Goal: Information Seeking & Learning: Learn about a topic

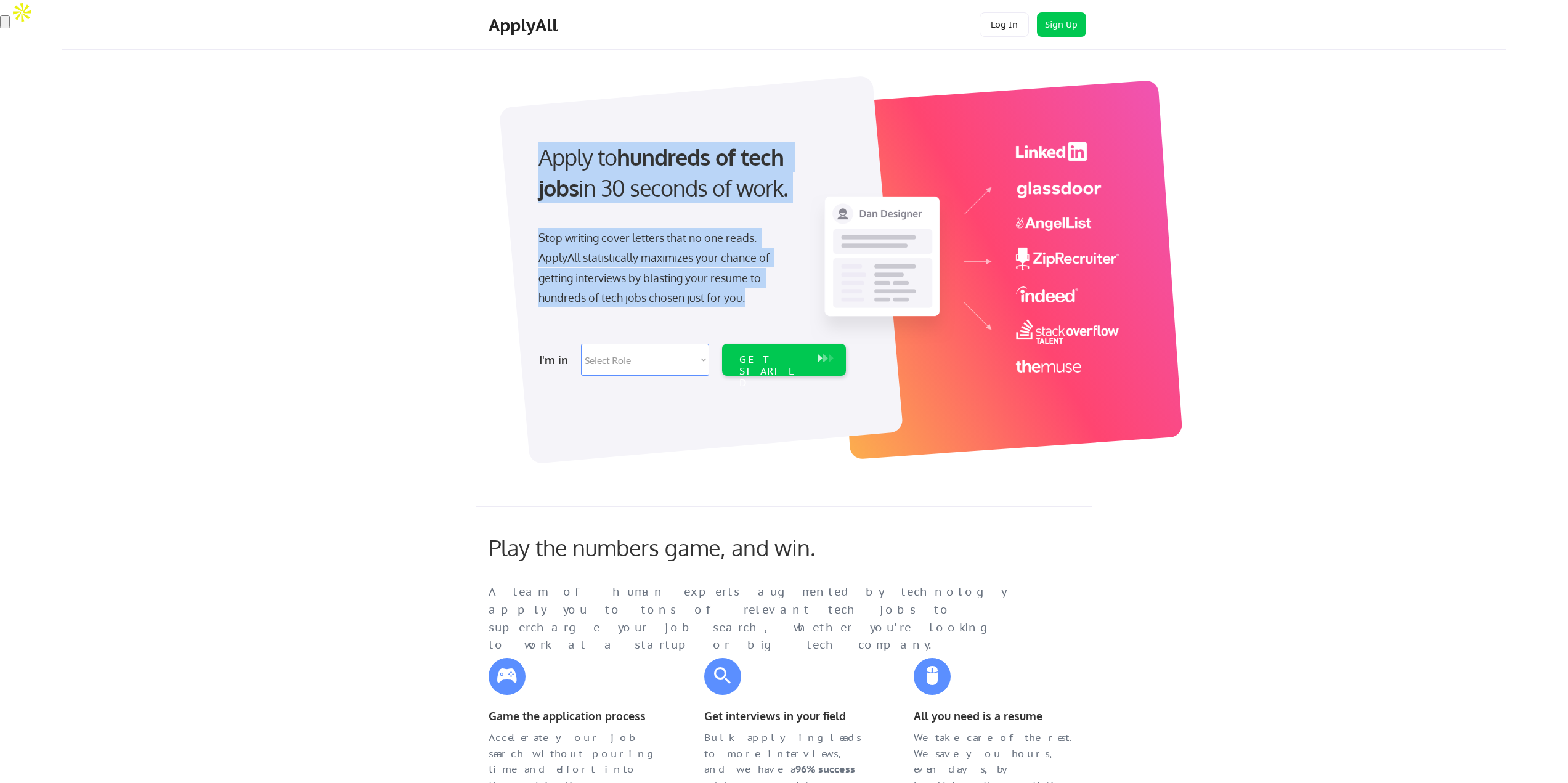
drag, startPoint x: 536, startPoint y: 147, endPoint x: 769, endPoint y: 305, distance: 281.5
click at [769, 305] on div "Apply to hundreds of tech jobs in 30 seconds of work. Stop writing cover letter…" at bounding box center [691, 255] width 345 height 252
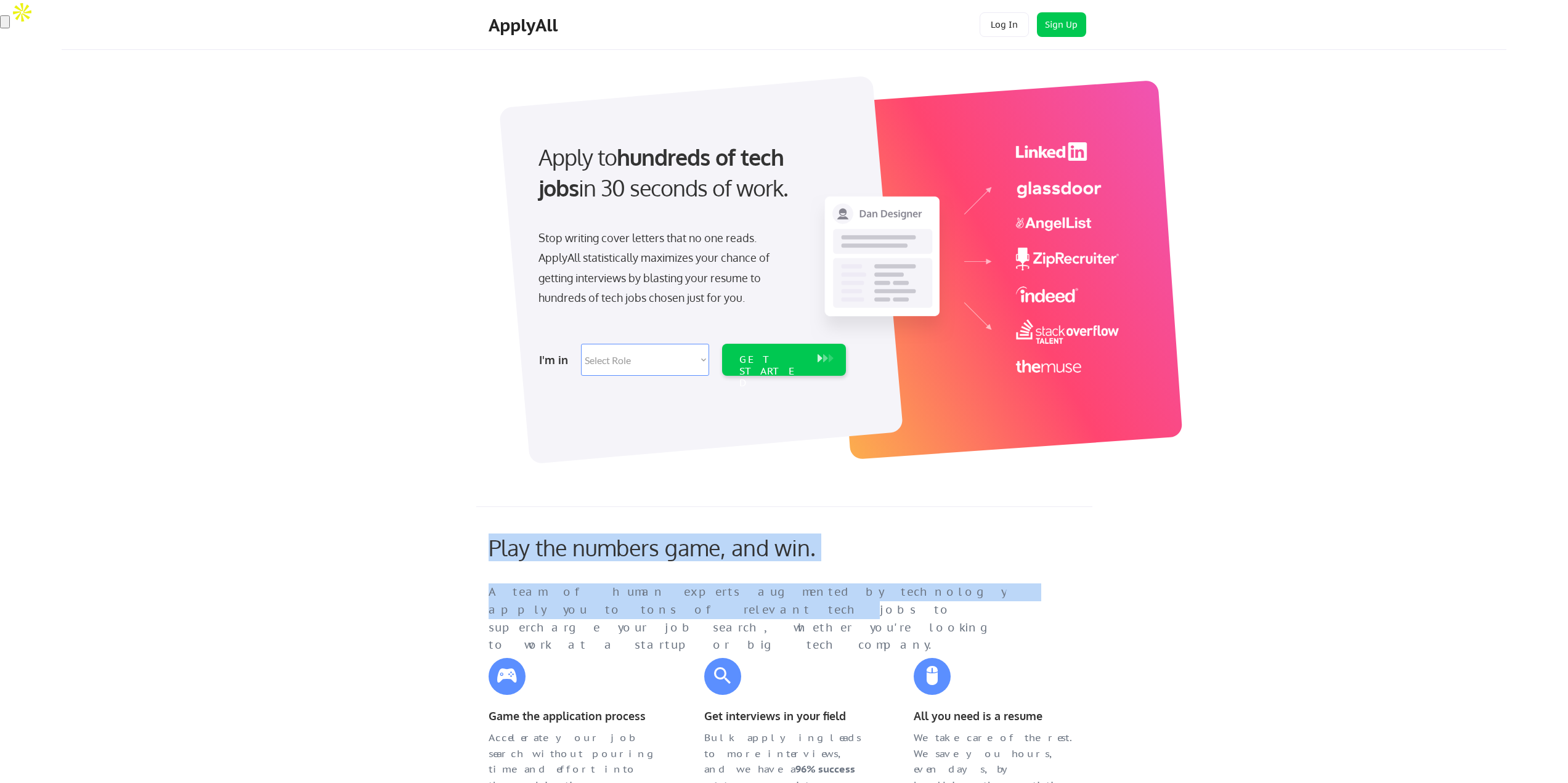
drag, startPoint x: 537, startPoint y: 548, endPoint x: 963, endPoint y: 585, distance: 427.6
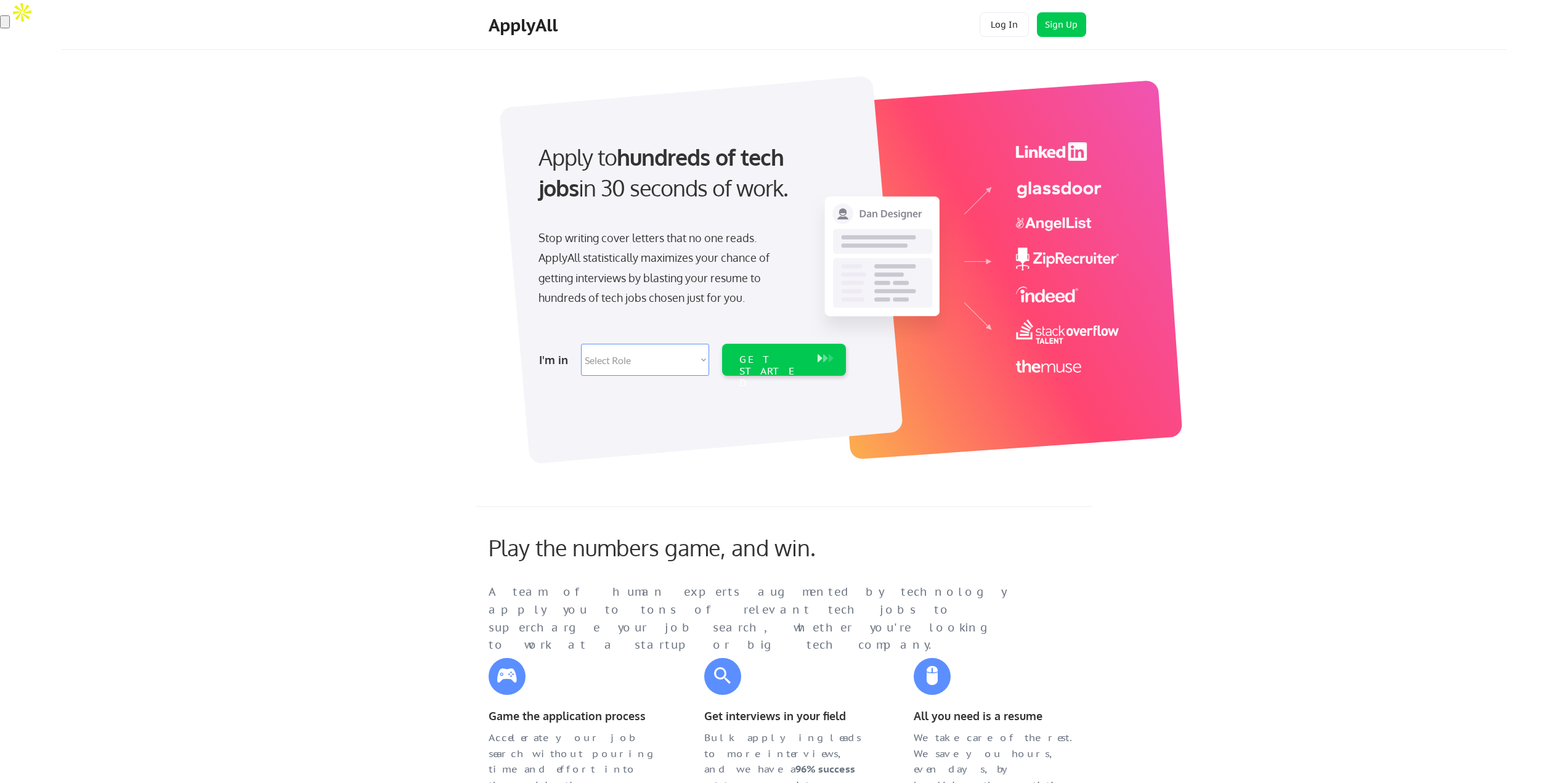
click at [977, 583] on div "A team of human experts augmented by technology apply you to tons of relevant t…" at bounding box center [759, 618] width 542 height 71
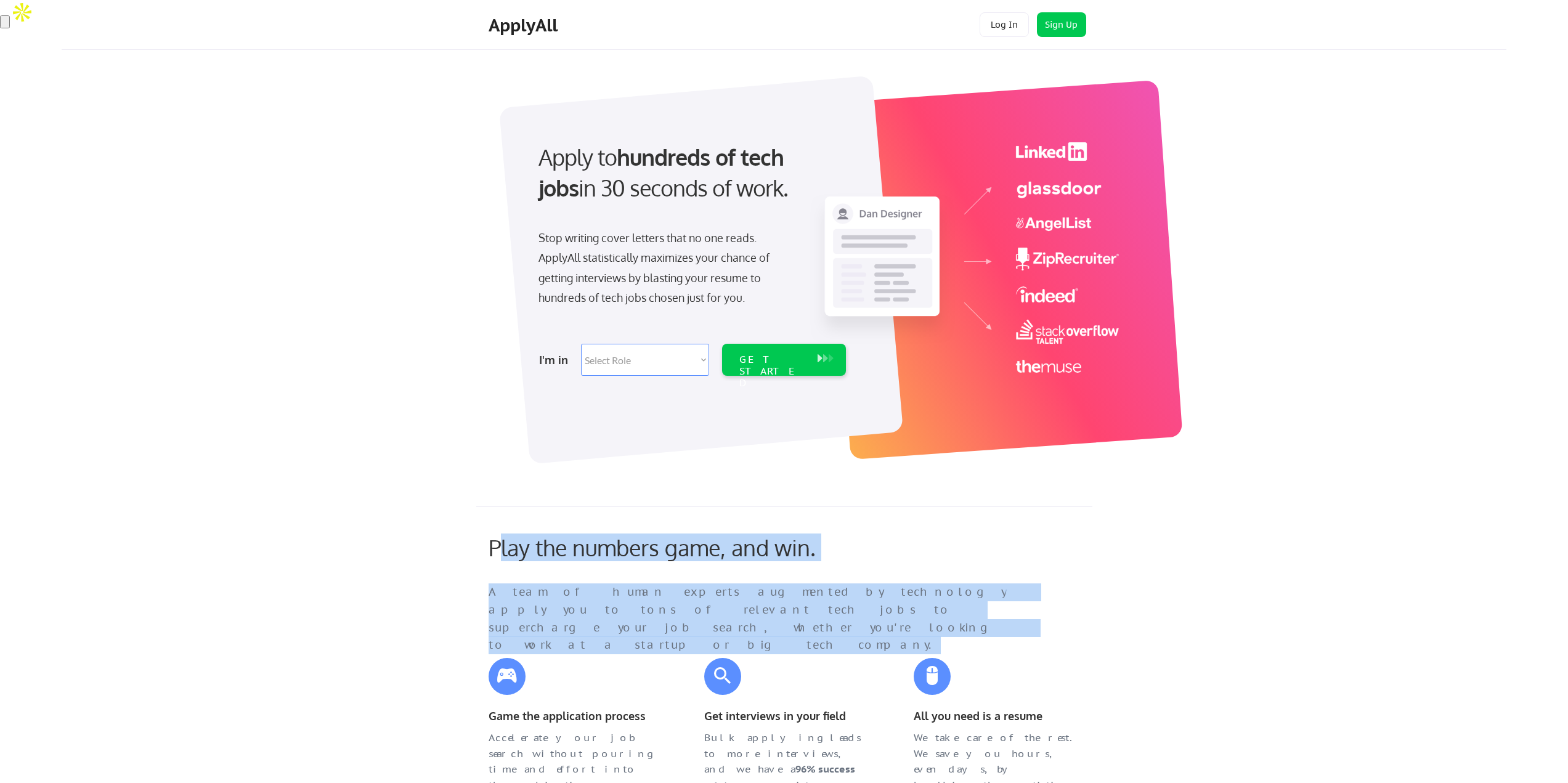
drag, startPoint x: 1040, startPoint y: 618, endPoint x: 512, endPoint y: 537, distance: 534.2
click at [496, 536] on div "Play the numbers game, and win. A team of human experts augmented by technology…" at bounding box center [774, 583] width 597 height 99
click at [519, 540] on div "Play the numbers game, and win." at bounding box center [679, 547] width 382 height 27
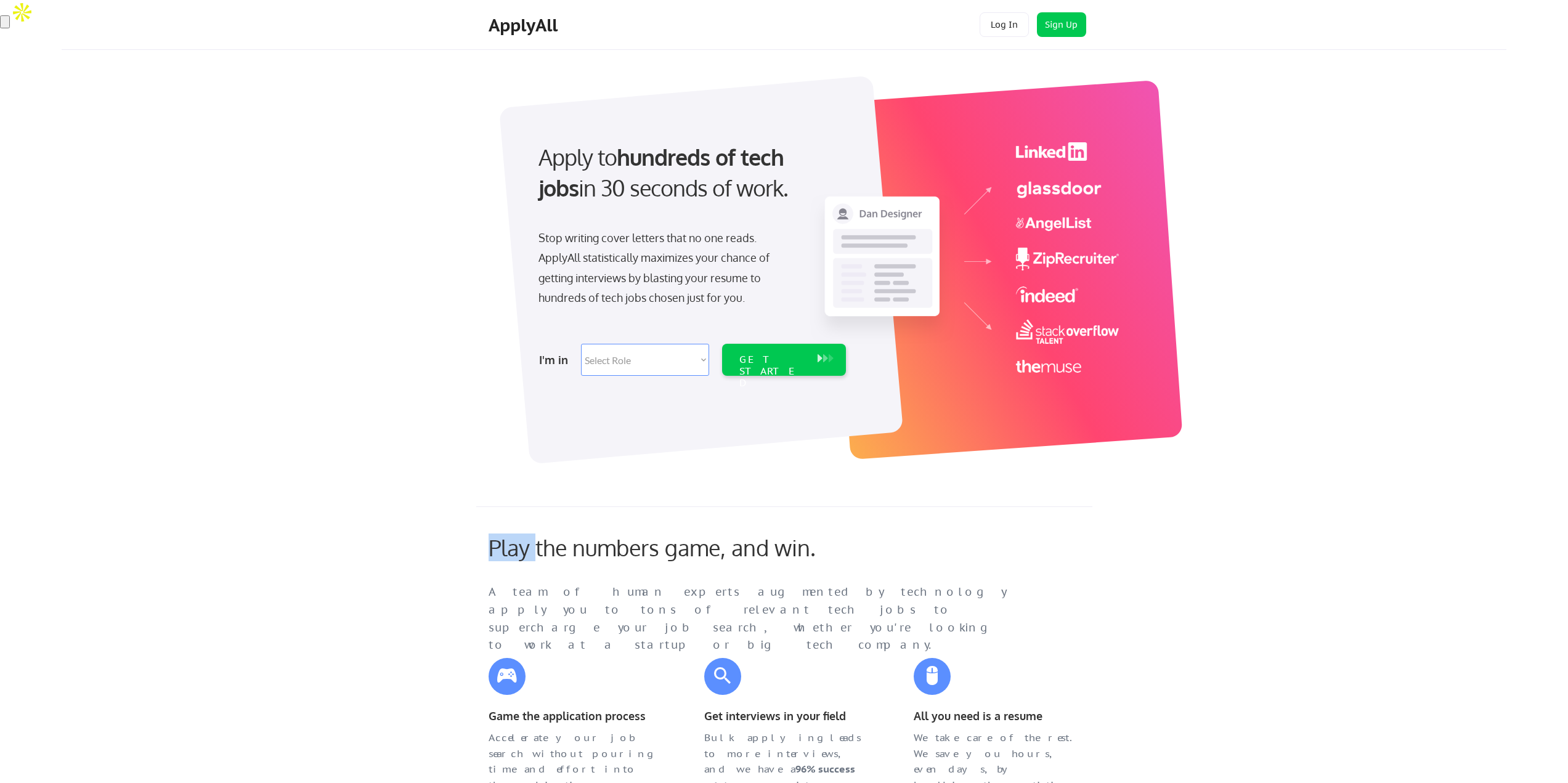
click at [519, 540] on div "Play the numbers game, and win." at bounding box center [679, 547] width 382 height 27
drag, startPoint x: 495, startPoint y: 148, endPoint x: 781, endPoint y: 214, distance: 293.5
click at [781, 214] on div "Apply to hundreds of tech jobs in 30 seconds of work. Stop writing cover letter…" at bounding box center [821, 263] width 1370 height 408
copy div "Apply to hundreds of tech jobs in 30 seconds of work."
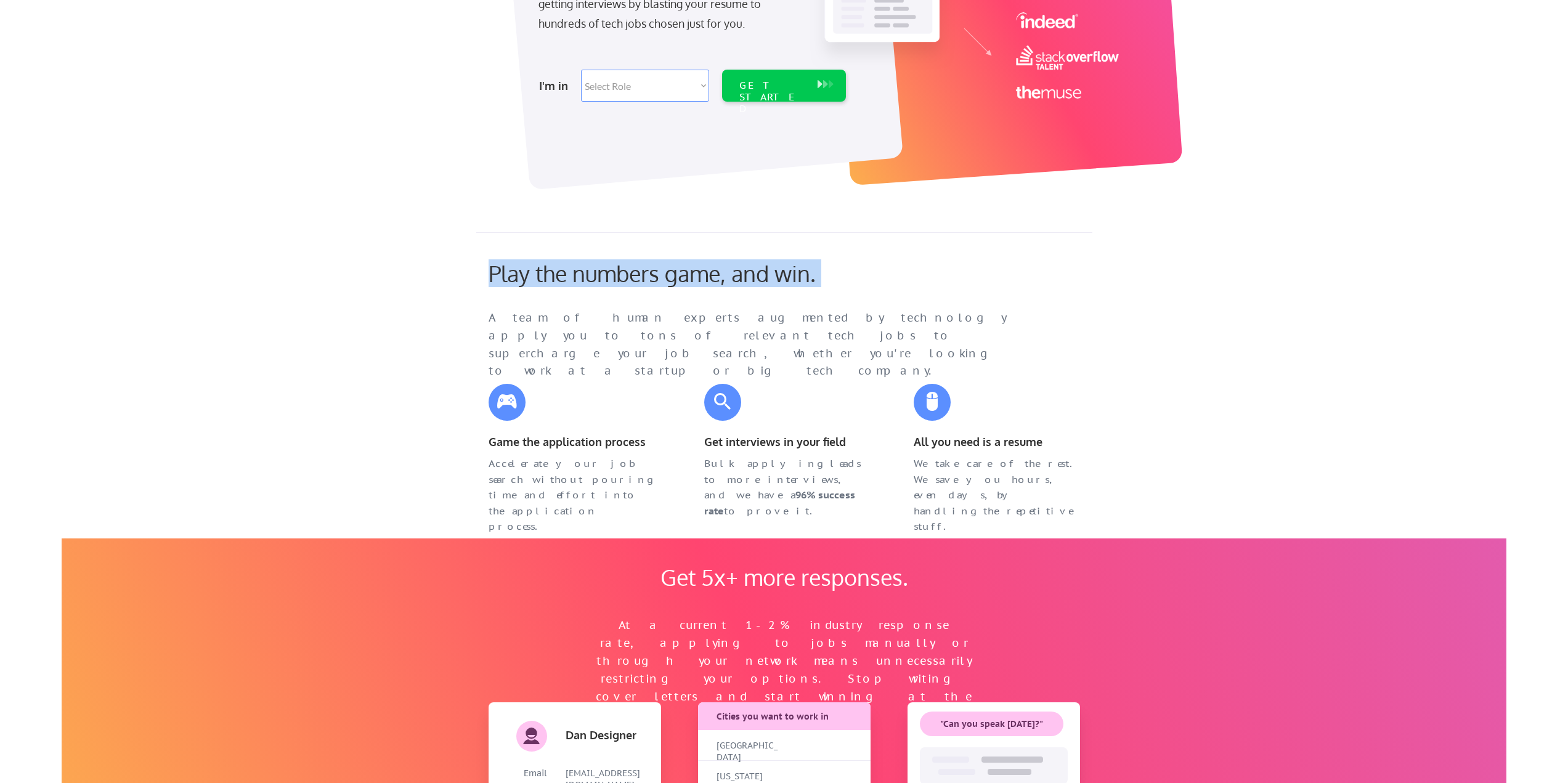
scroll to position [328, 0]
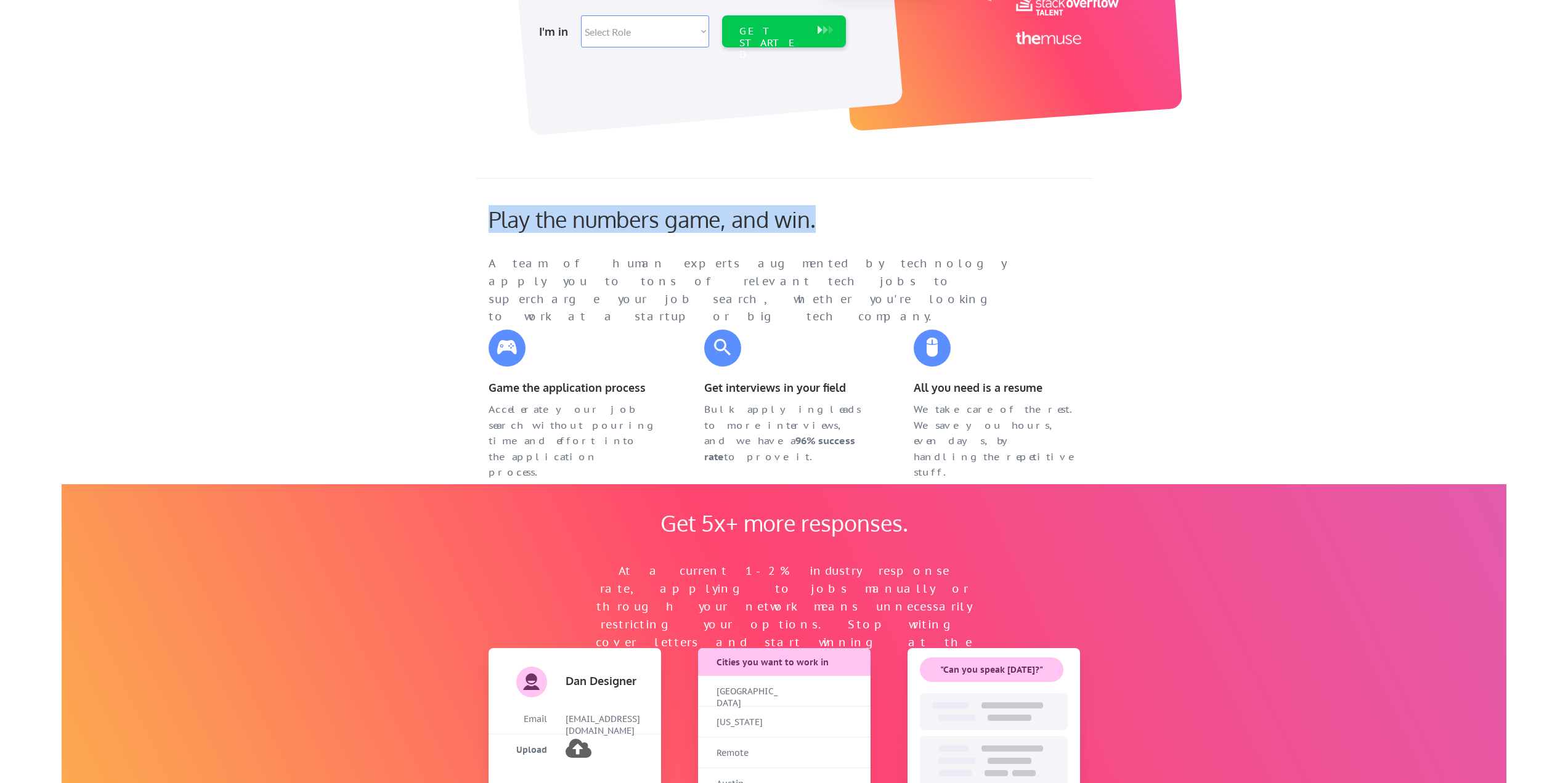
drag, startPoint x: 532, startPoint y: 234, endPoint x: 845, endPoint y: 231, distance: 313.0
click at [845, 231] on div "Play the numbers game, and win." at bounding box center [680, 224] width 406 height 37
copy div "Play the numbers game, and win."
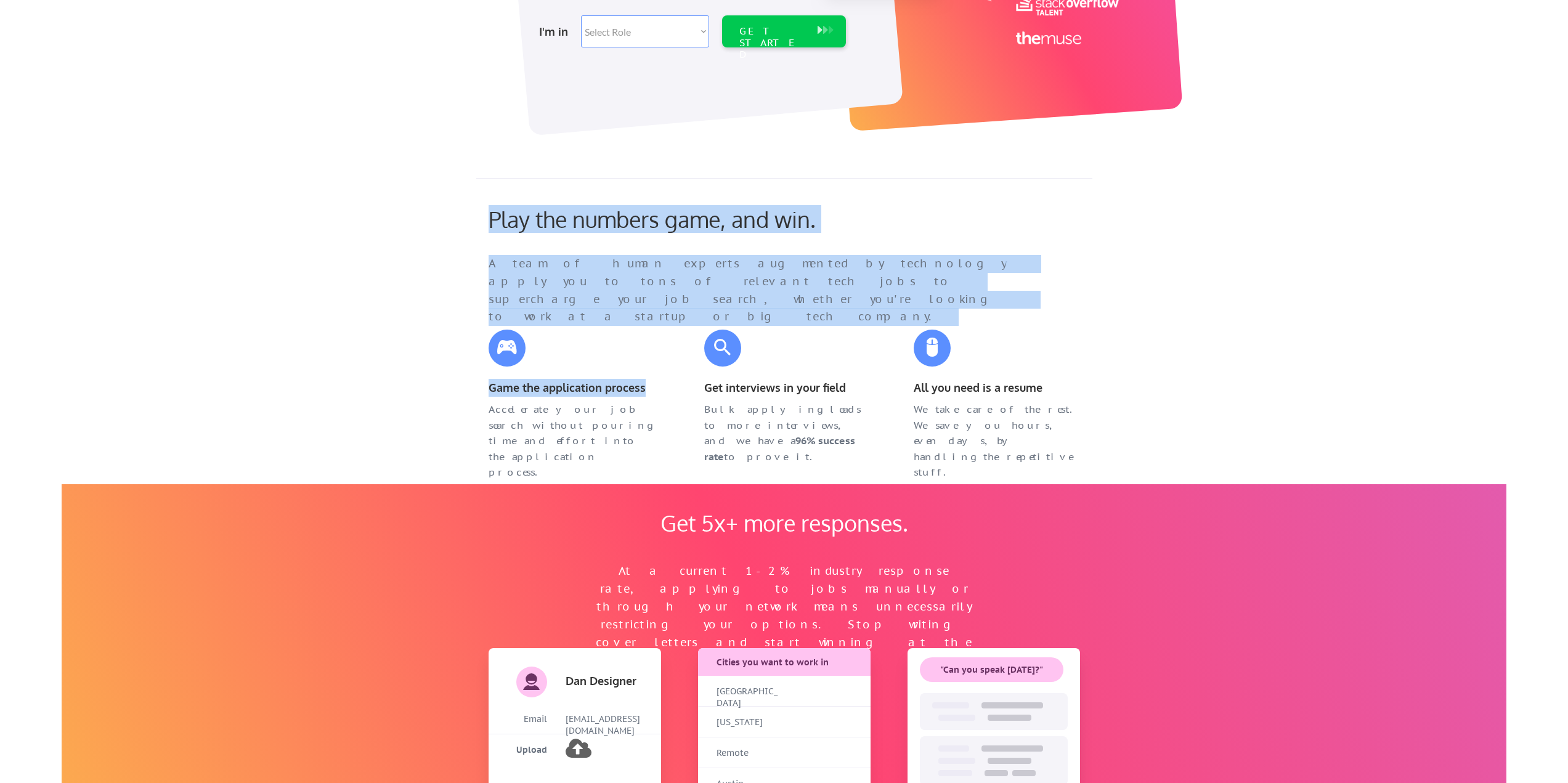
drag, startPoint x: 465, startPoint y: 386, endPoint x: 660, endPoint y: 390, distance: 195.0
click at [660, 390] on div "Game the application process" at bounding box center [572, 389] width 191 height 20
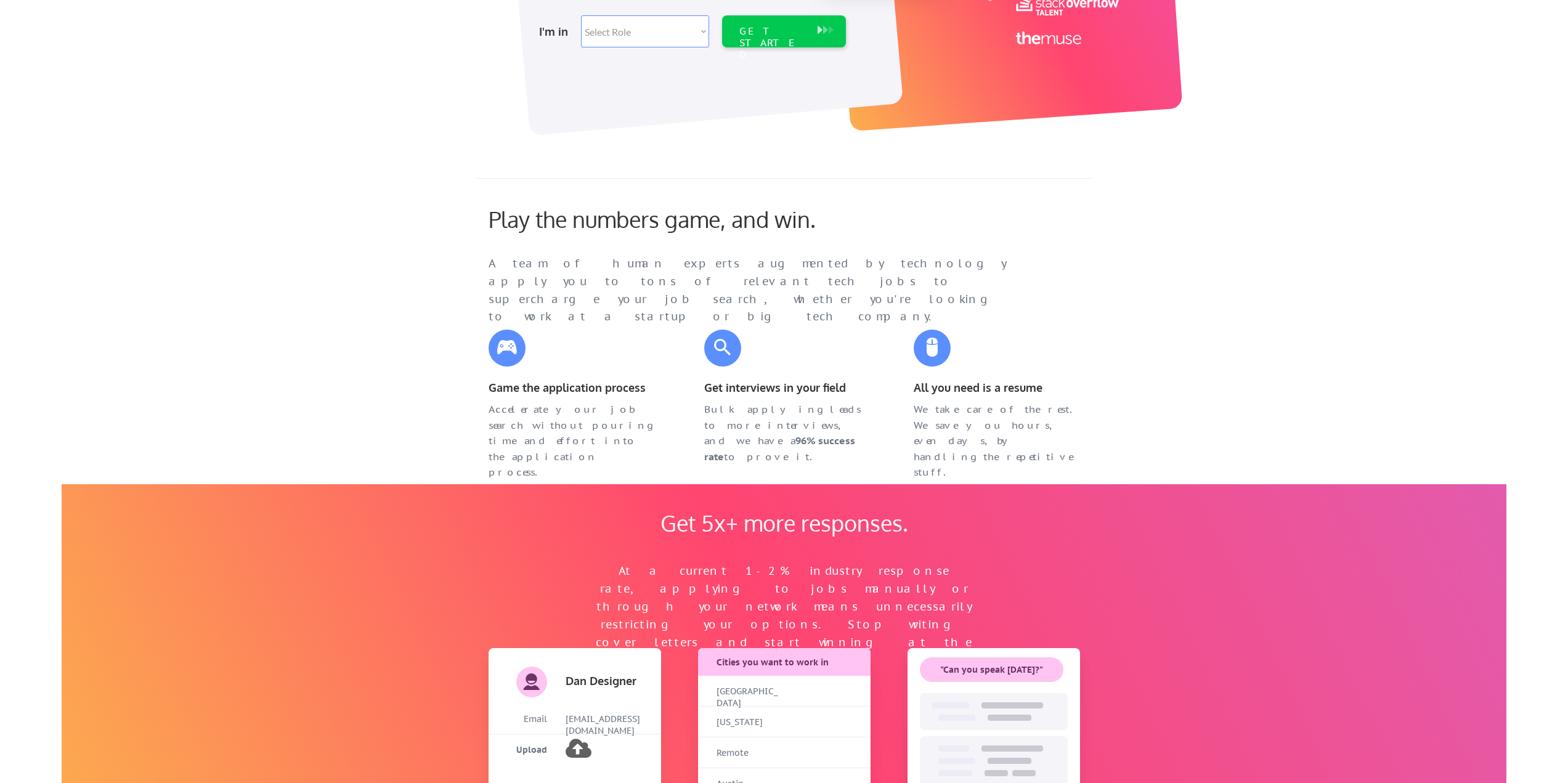
click at [623, 392] on div "Game the application process" at bounding box center [571, 388] width 166 height 18
drag, startPoint x: 561, startPoint y: 413, endPoint x: 486, endPoint y: 391, distance: 78.2
click at [486, 391] on div "Game the application process Accelerate your job search without pouring time an…" at bounding box center [572, 388] width 191 height 142
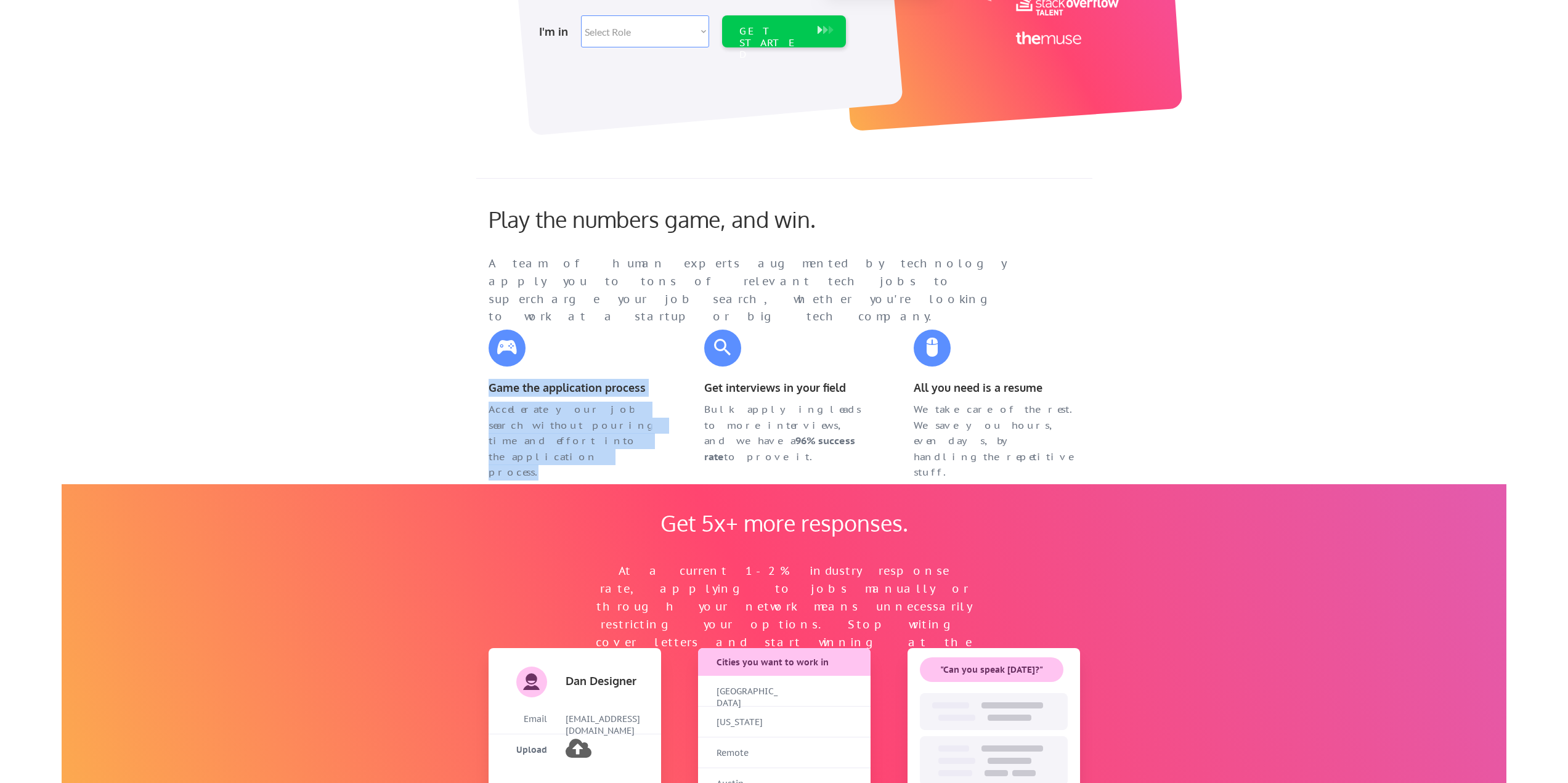
copy div "Game the application process Accelerate your job search without pouring time an…"
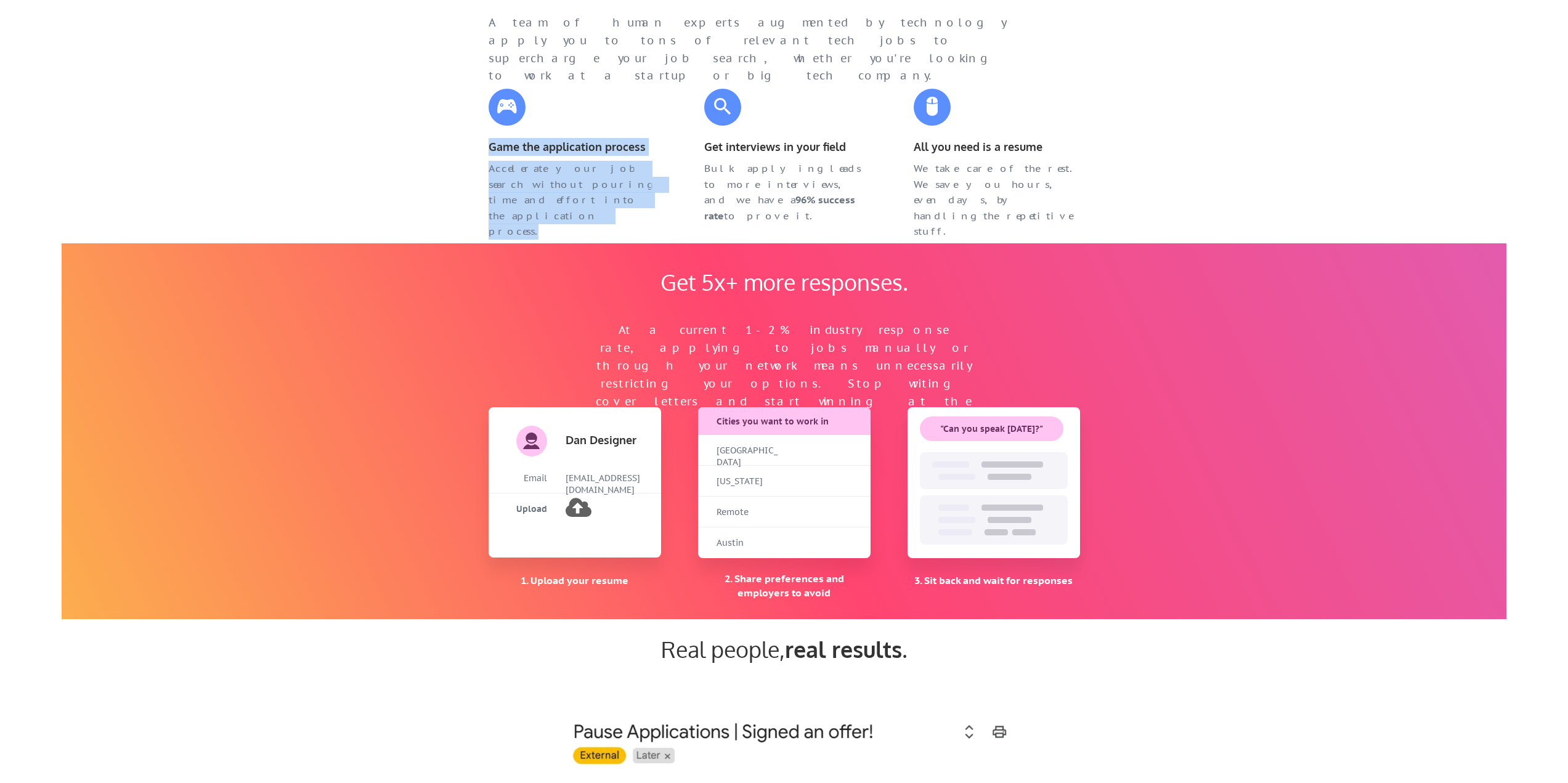
scroll to position [0, 0]
